Goal: Information Seeking & Learning: Learn about a topic

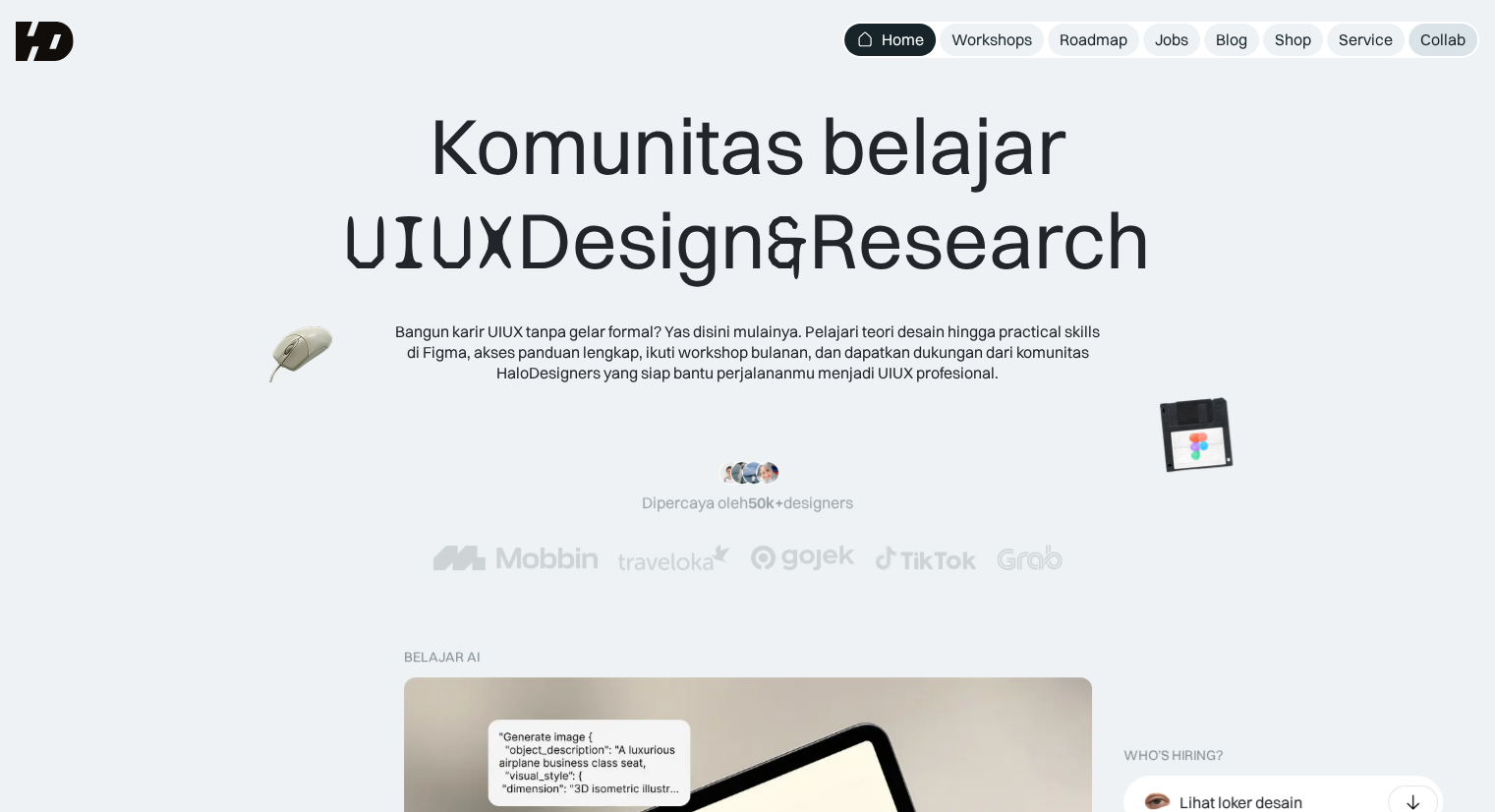
click at [1442, 30] on div "Collab" at bounding box center [1442, 40] width 45 height 21
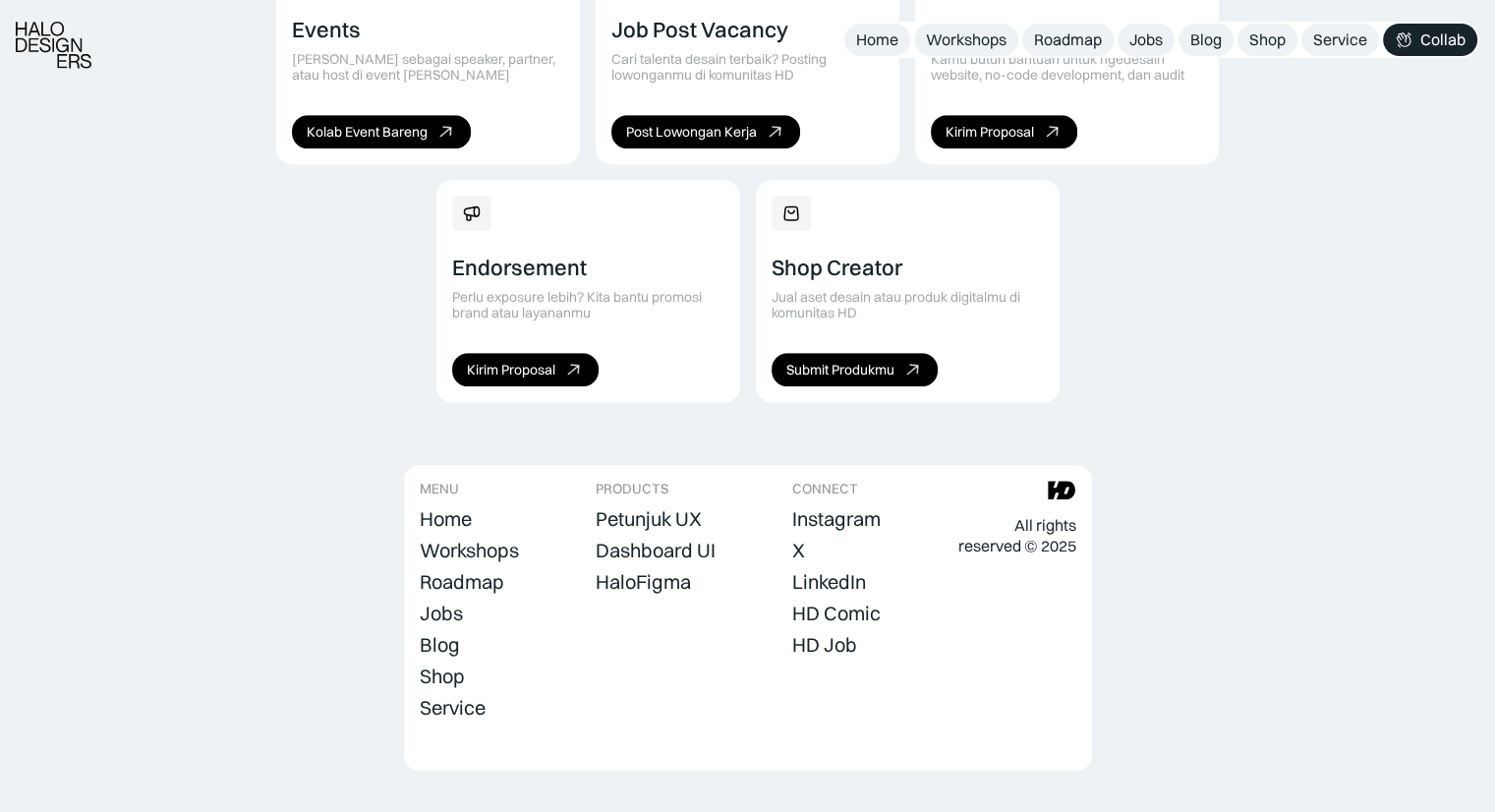
scroll to position [1438, 0]
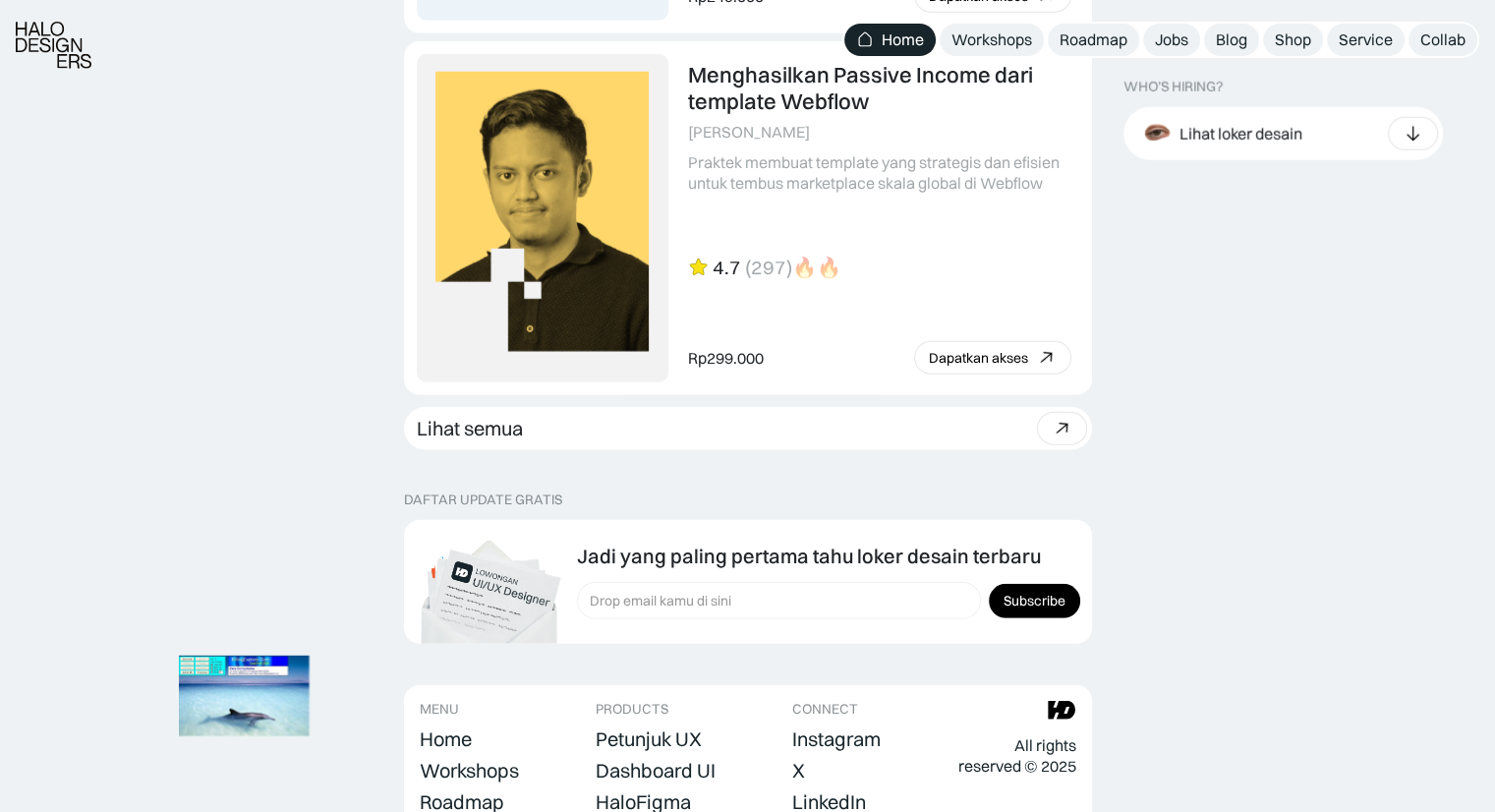
scroll to position [5552, 0]
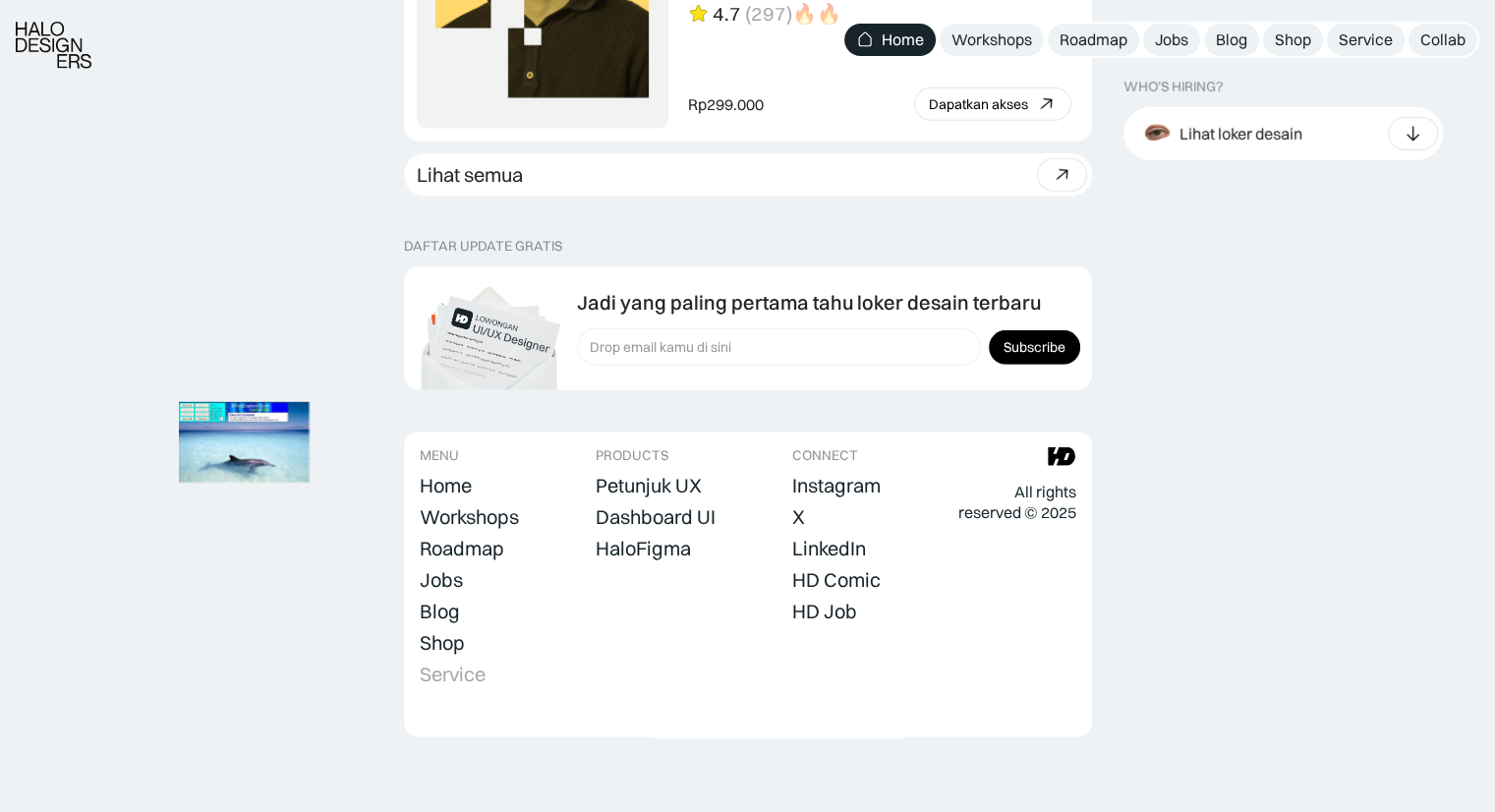
click at [469, 673] on div "Service" at bounding box center [452, 674] width 66 height 24
click at [263, 465] on img at bounding box center [231, 430] width 153 height 105
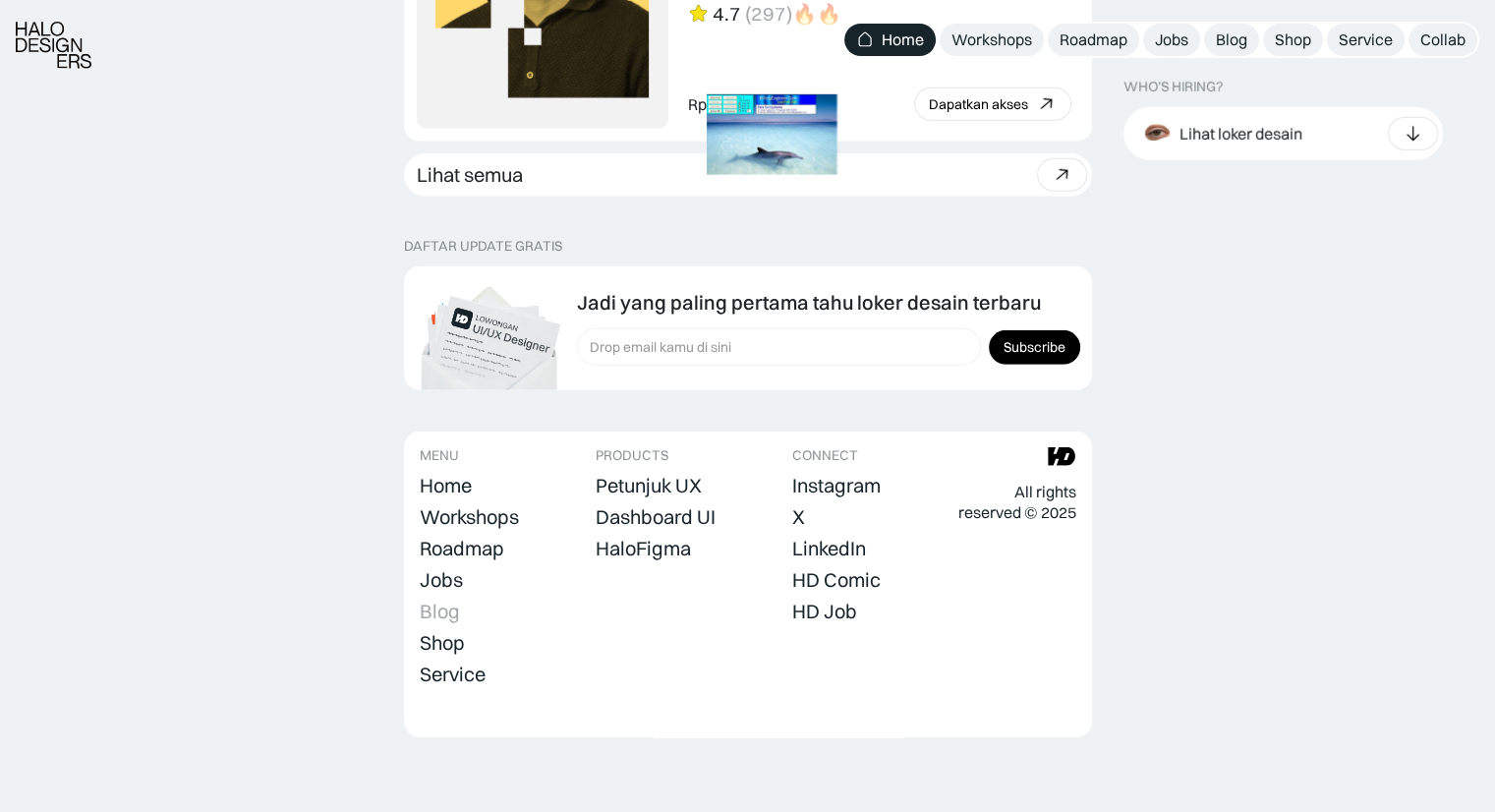
click at [445, 606] on div "Blog" at bounding box center [439, 611] width 41 height 24
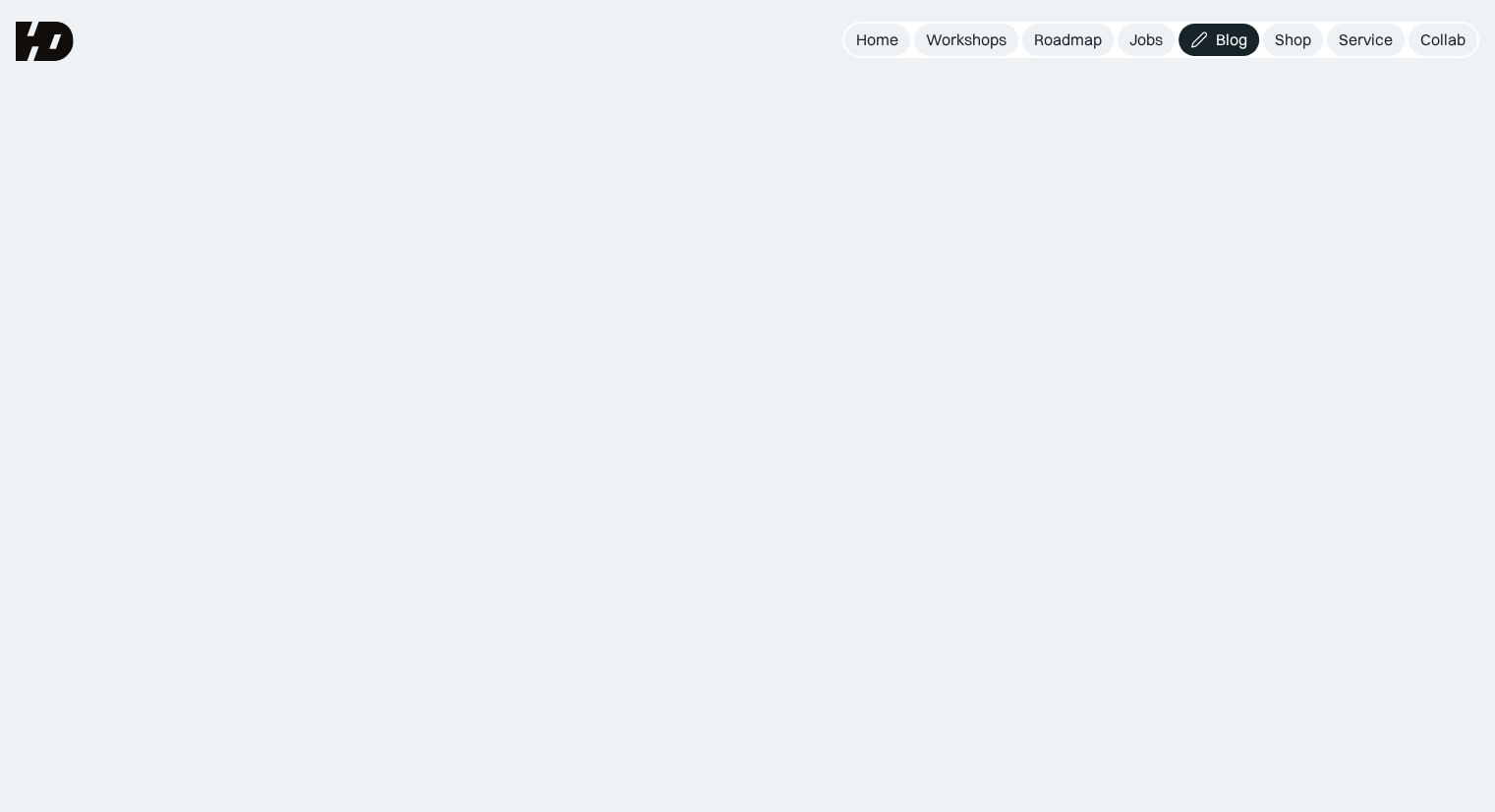
click at [445, 606] on link at bounding box center [748, 648] width 686 height 365
